Goal: Transaction & Acquisition: Purchase product/service

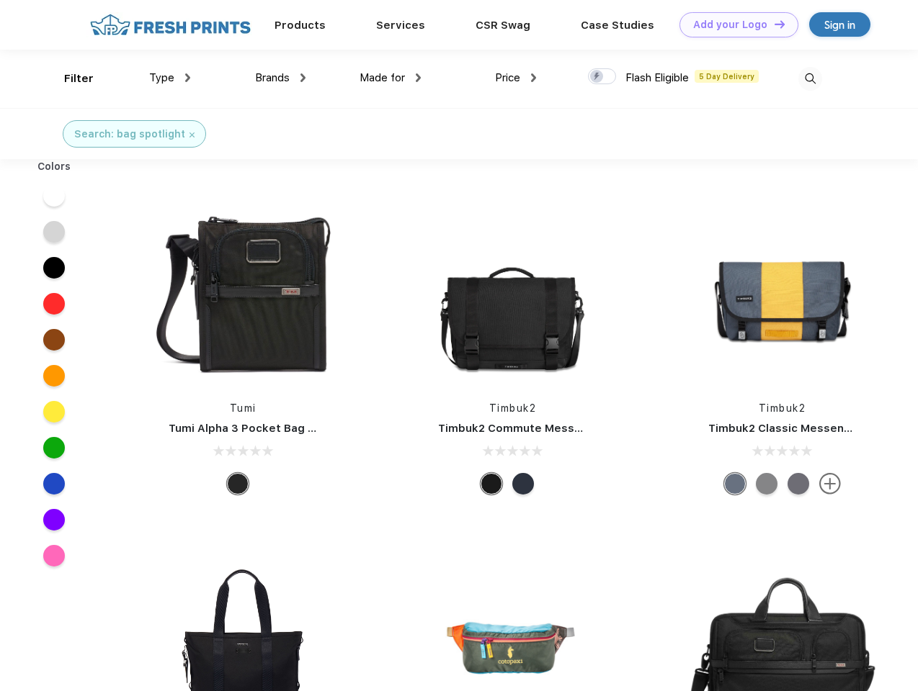
scroll to position [1, 0]
click at [733, 24] on link "Add your Logo Design Tool" at bounding box center [738, 24] width 119 height 25
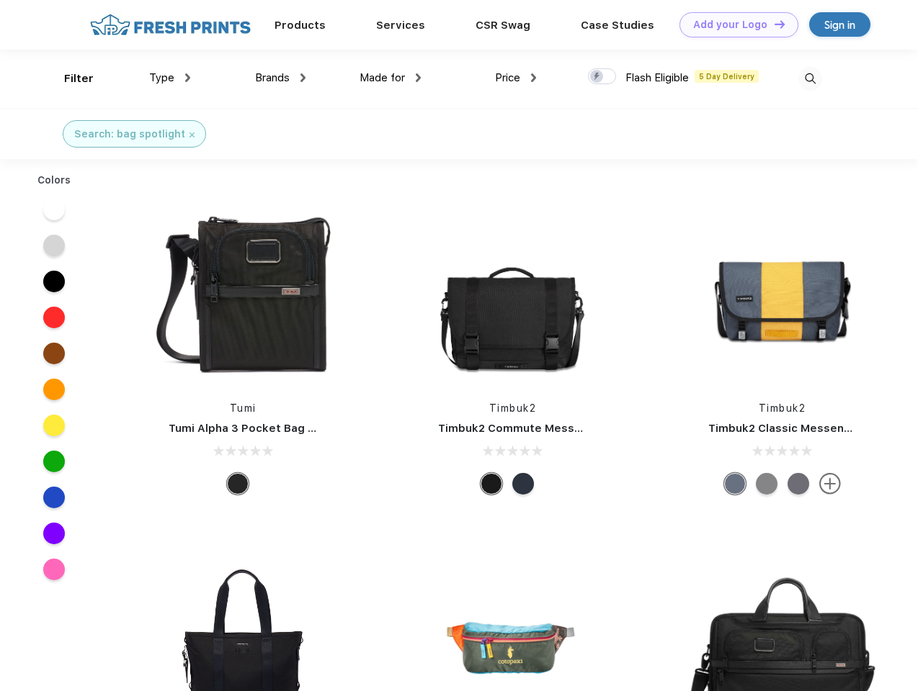
click at [0, 0] on div "Design Tool" at bounding box center [0, 0] width 0 height 0
click at [773, 24] on link "Add your Logo Design Tool" at bounding box center [738, 24] width 119 height 25
click at [69, 79] on div "Filter" at bounding box center [79, 79] width 30 height 17
click at [170, 78] on span "Type" at bounding box center [161, 77] width 25 height 13
click at [280, 78] on span "Brands" at bounding box center [272, 77] width 35 height 13
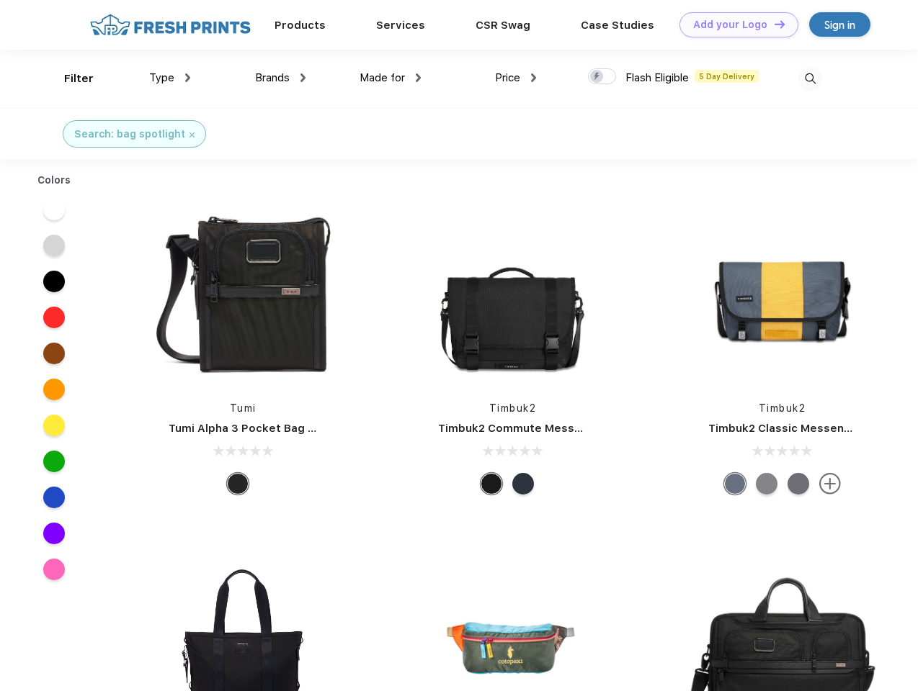
click at [390, 78] on span "Made for" at bounding box center [381, 77] width 45 height 13
click at [516, 78] on span "Price" at bounding box center [507, 77] width 25 height 13
click at [602, 77] on div at bounding box center [602, 76] width 28 height 16
click at [597, 77] on input "checkbox" at bounding box center [592, 72] width 9 height 9
click at [810, 79] on img at bounding box center [810, 79] width 24 height 24
